Goal: Navigation & Orientation: Find specific page/section

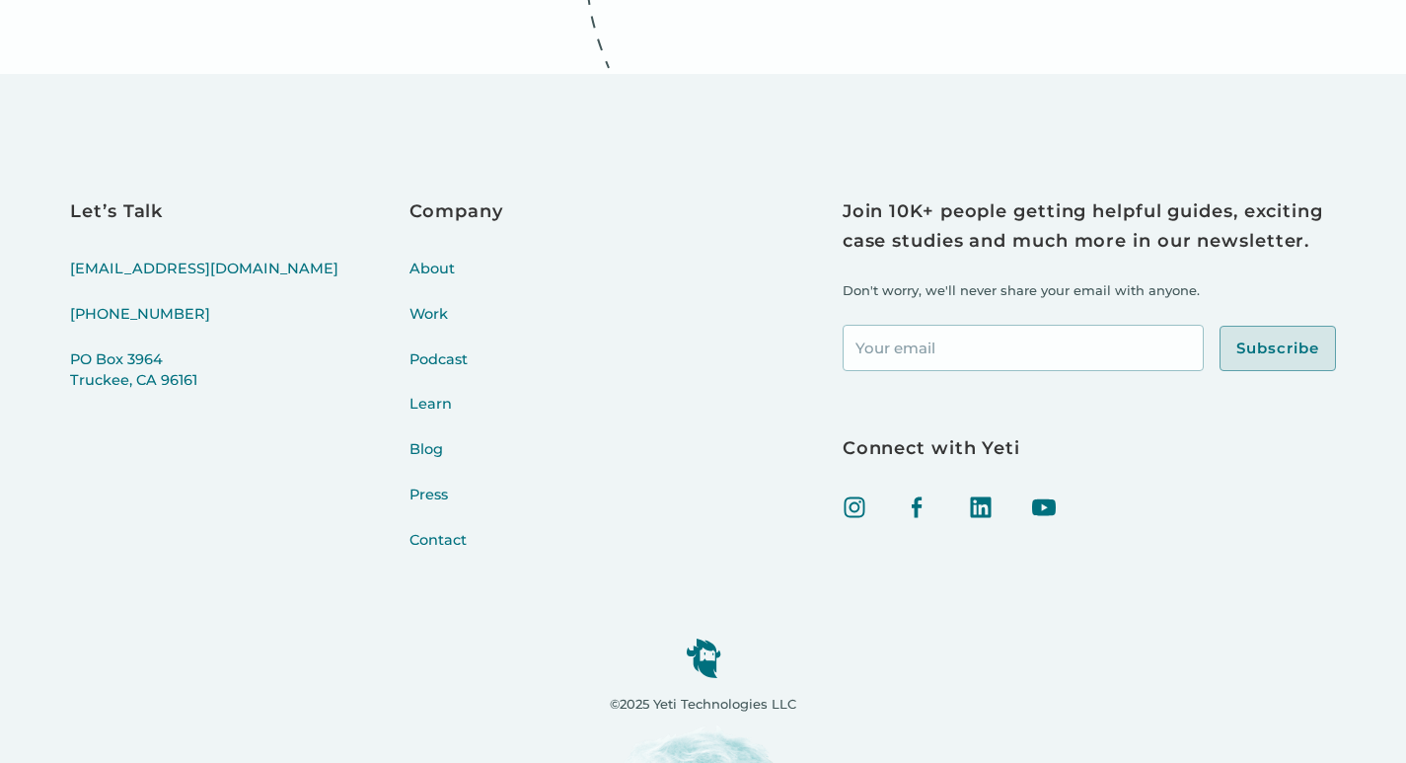
scroll to position [8523, 0]
click at [410, 259] on link "About" at bounding box center [457, 281] width 94 height 45
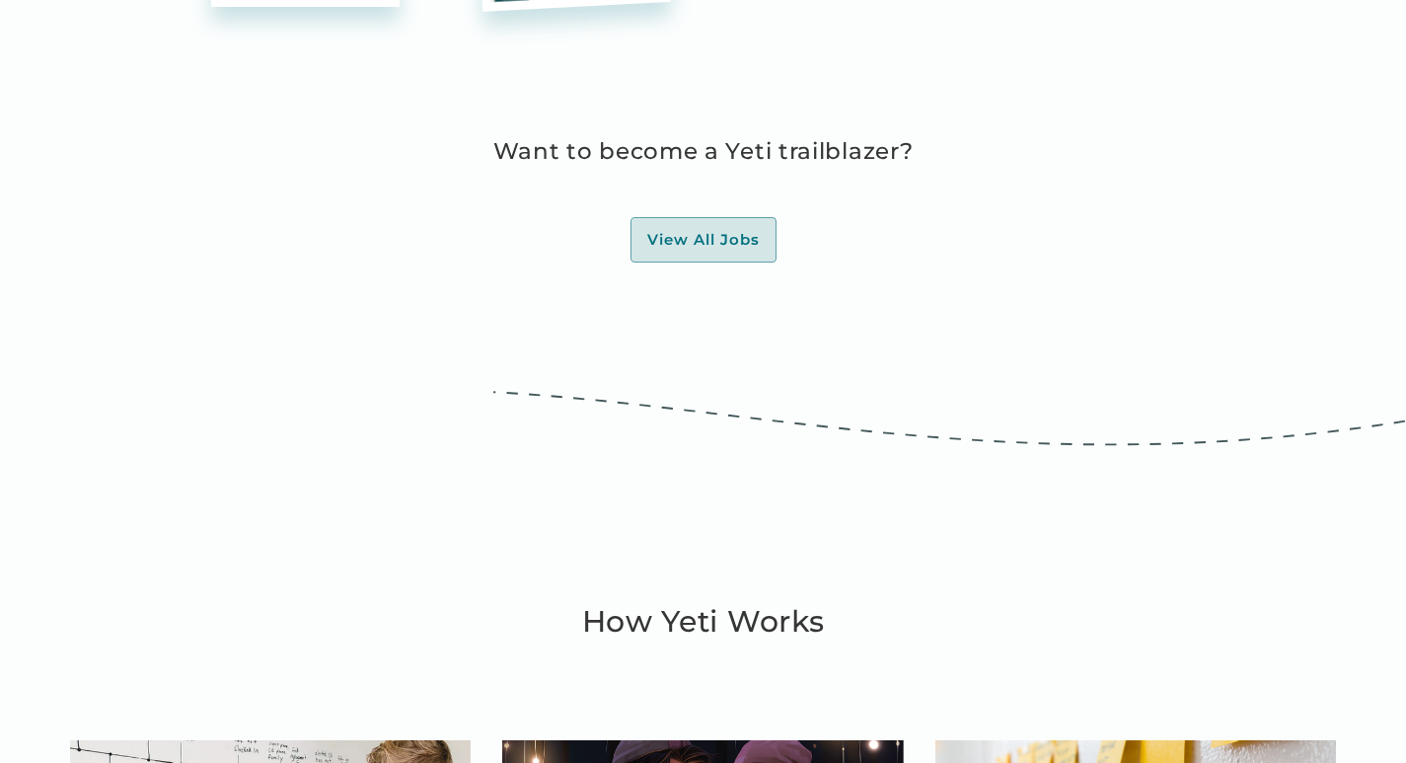
scroll to position [5724, 0]
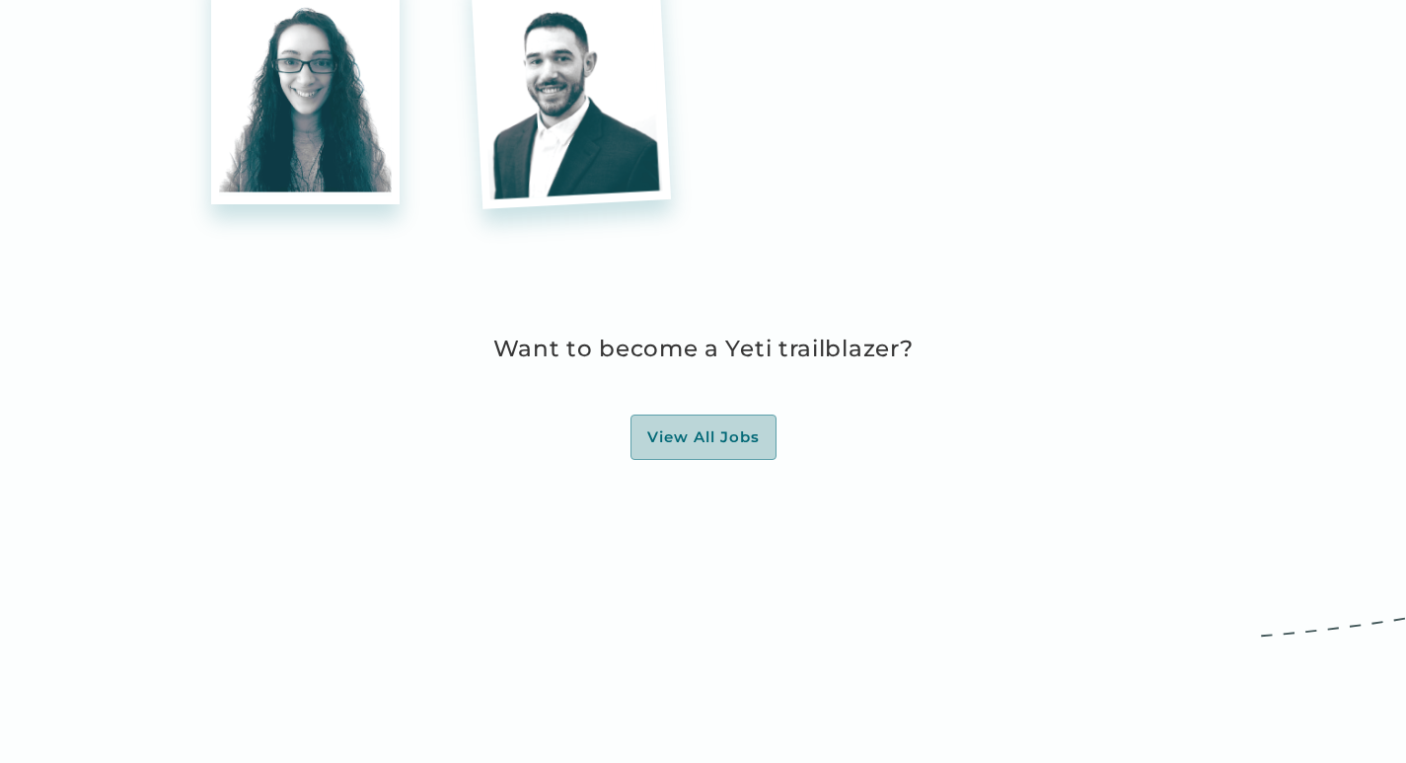
click at [661, 427] on div "View All Jobs" at bounding box center [703, 437] width 113 height 20
